Goal: Task Accomplishment & Management: Complete application form

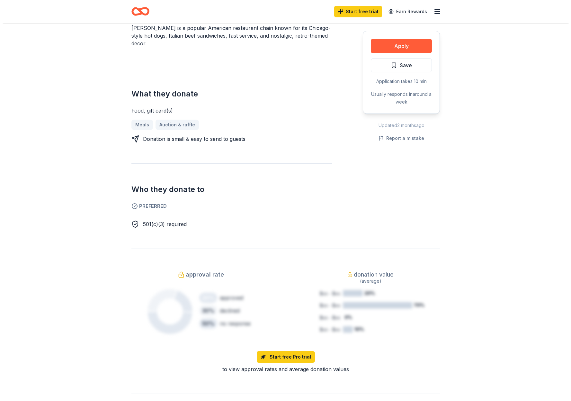
scroll to position [193, 0]
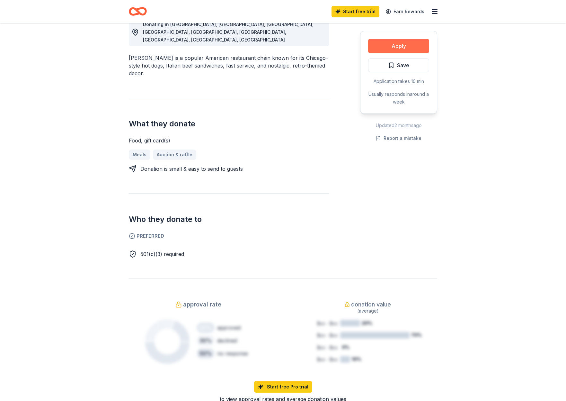
click at [392, 48] on button "Apply" at bounding box center [398, 46] width 61 height 14
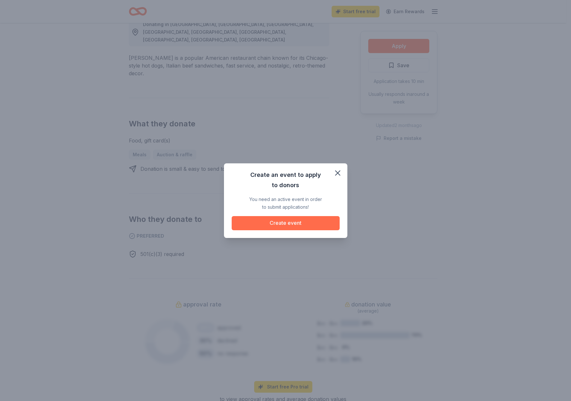
click at [315, 225] on button "Create event" at bounding box center [286, 223] width 108 height 14
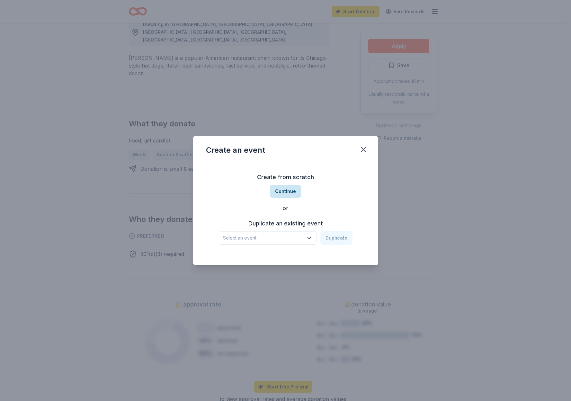
click at [279, 192] on button "Continue" at bounding box center [285, 191] width 31 height 13
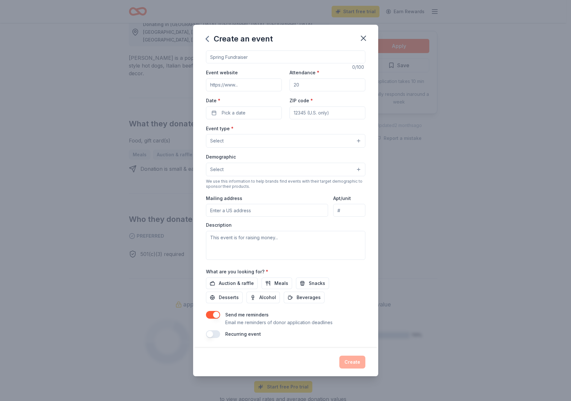
scroll to position [32, 0]
click at [278, 279] on span "Meals" at bounding box center [281, 283] width 14 height 8
click at [318, 279] on span "Snacks" at bounding box center [317, 283] width 16 height 8
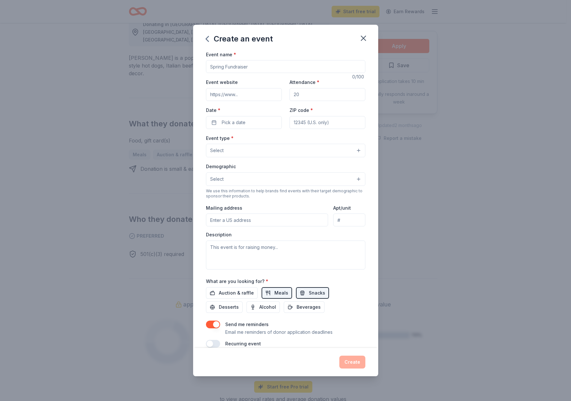
click at [291, 73] on input "Event name *" at bounding box center [285, 66] width 159 height 13
click at [364, 37] on icon "button" at bounding box center [363, 38] width 9 height 9
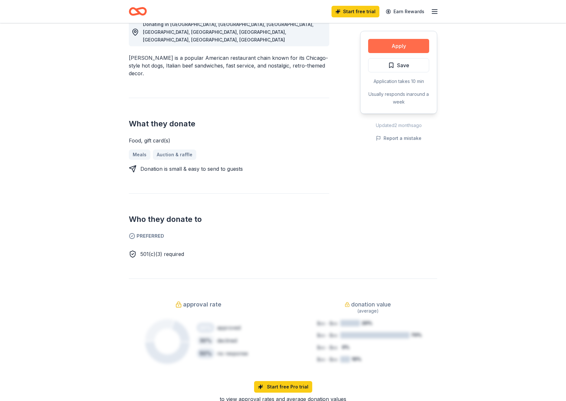
click at [398, 49] on button "Apply" at bounding box center [398, 46] width 61 height 14
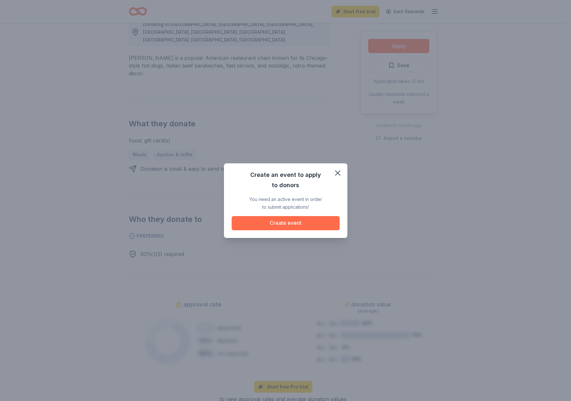
click at [329, 223] on button "Create event" at bounding box center [286, 223] width 108 height 14
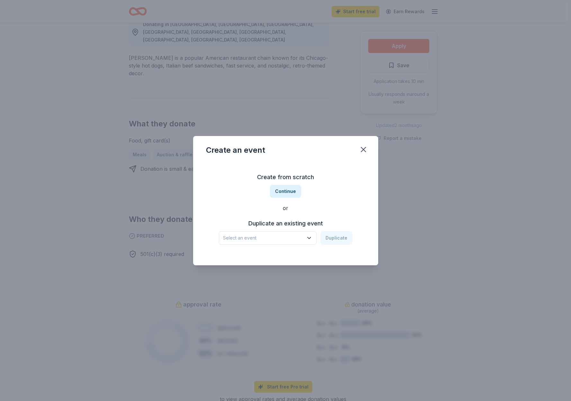
click at [300, 224] on h3 "Duplicate an existing event" at bounding box center [286, 223] width 134 height 10
click at [274, 225] on h3 "Duplicate an existing event" at bounding box center [286, 223] width 134 height 10
click at [305, 234] on button "Select an event" at bounding box center [268, 237] width 98 height 13
click at [264, 217] on div "Foster & McKinney Vento Students" at bounding box center [267, 213] width 92 height 8
click at [342, 244] on button "Duplicate" at bounding box center [336, 237] width 32 height 13
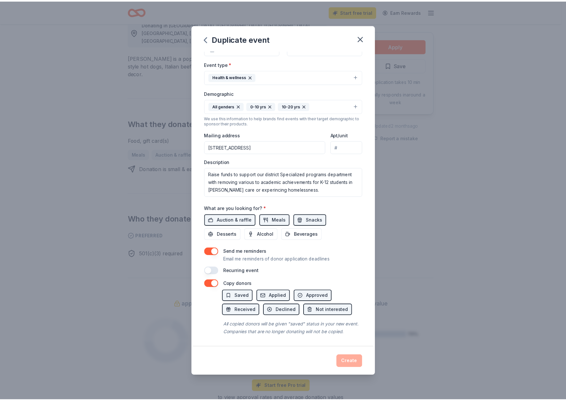
scroll to position [96, 0]
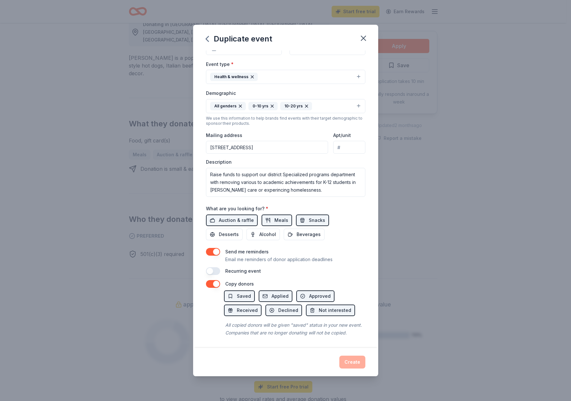
click at [374, 46] on div "Duplicate event" at bounding box center [285, 38] width 185 height 26
click at [366, 40] on icon "button" at bounding box center [363, 38] width 4 height 4
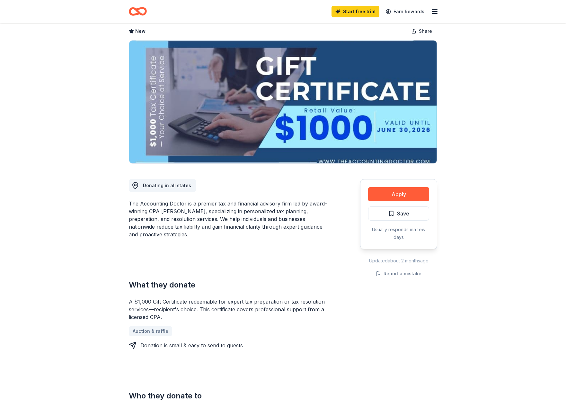
scroll to position [32, 0]
